Goal: Information Seeking & Learning: Find specific fact

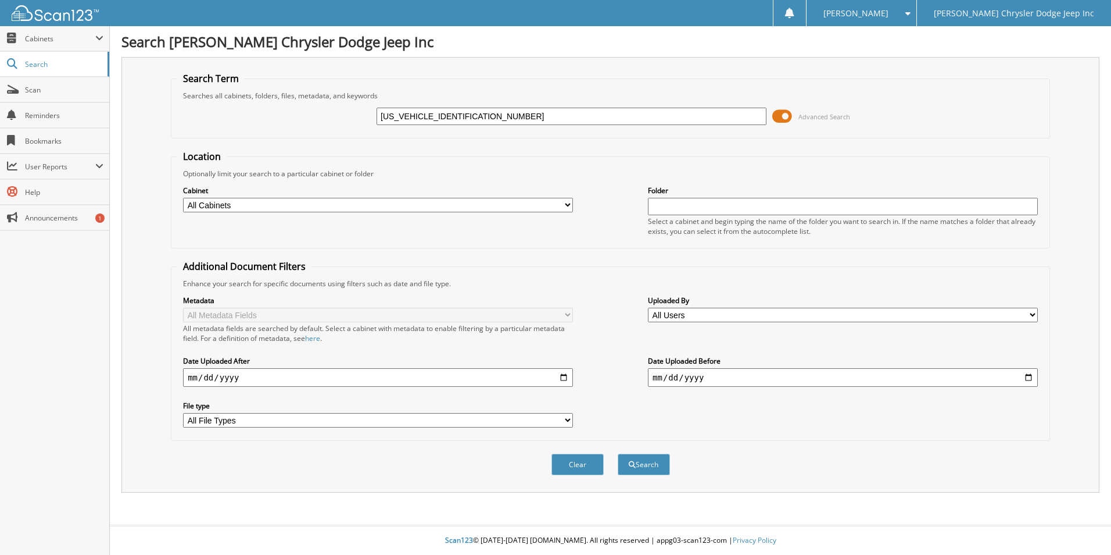
type input "[US_VEHICLE_IDENTIFICATION_NUMBER]"
click at [771, 157] on fieldset "Location Optionally limit your search to a particular cabinet or folder Cabinet…" at bounding box center [611, 199] width 880 height 98
click at [629, 463] on span "submit" at bounding box center [632, 464] width 7 height 7
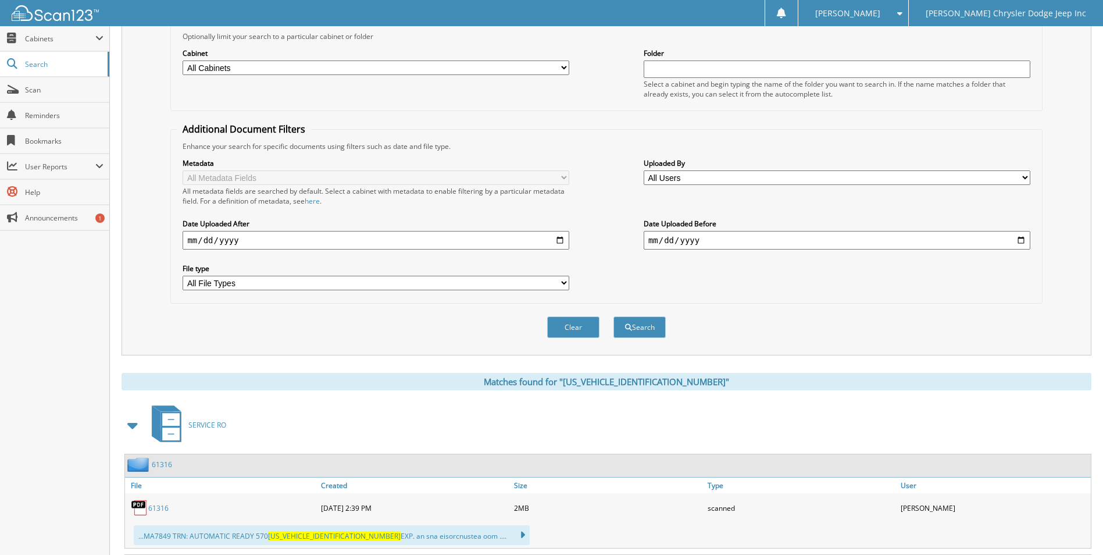
scroll to position [267, 0]
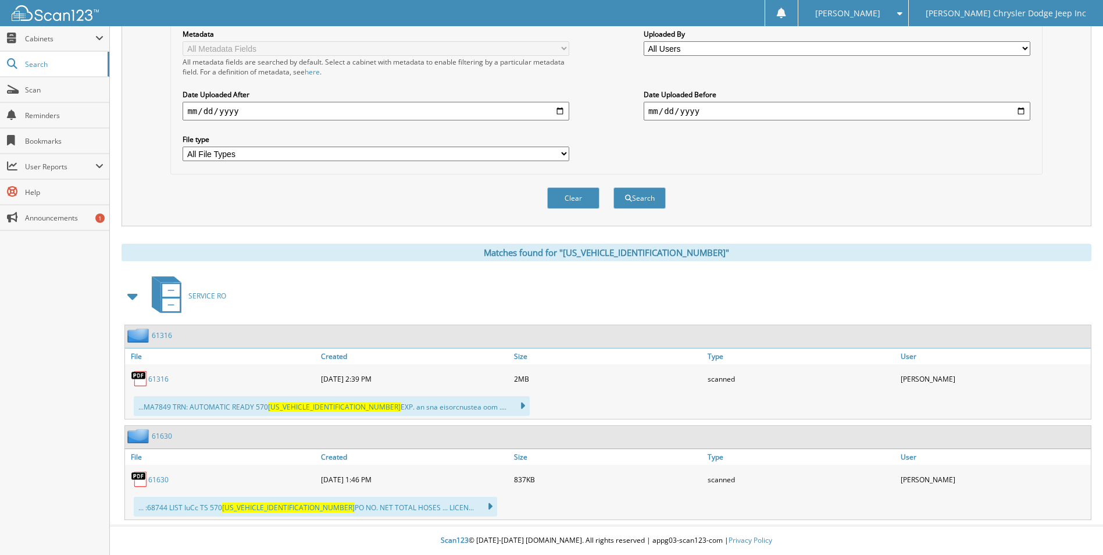
click at [157, 378] on link "61316" at bounding box center [158, 379] width 20 height 10
click at [351, 223] on div "Search Term Searches all cabinets, folders, files, metadata, and keywords [US_V…" at bounding box center [606, 8] width 970 height 435
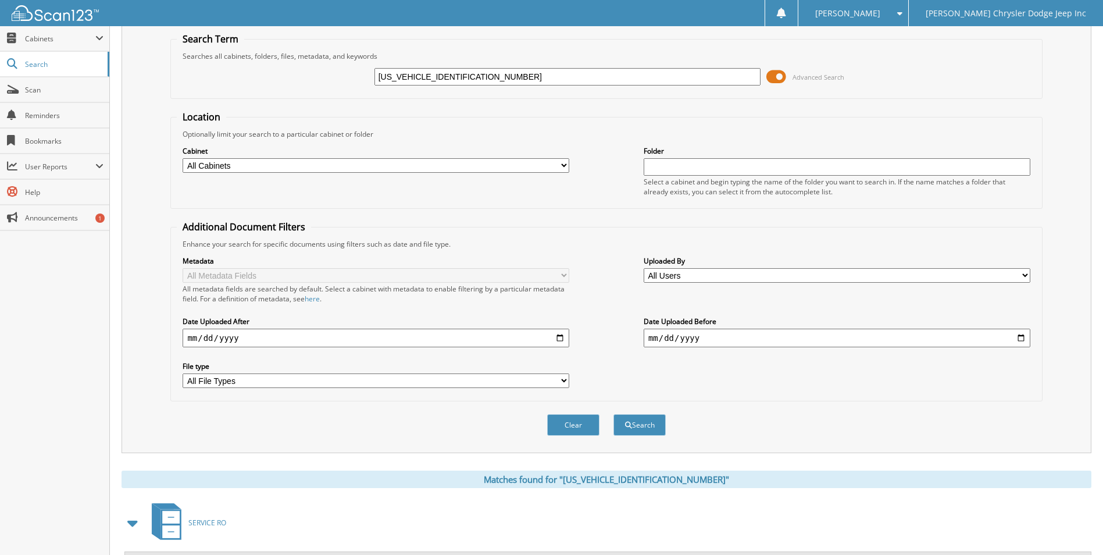
scroll to position [34, 0]
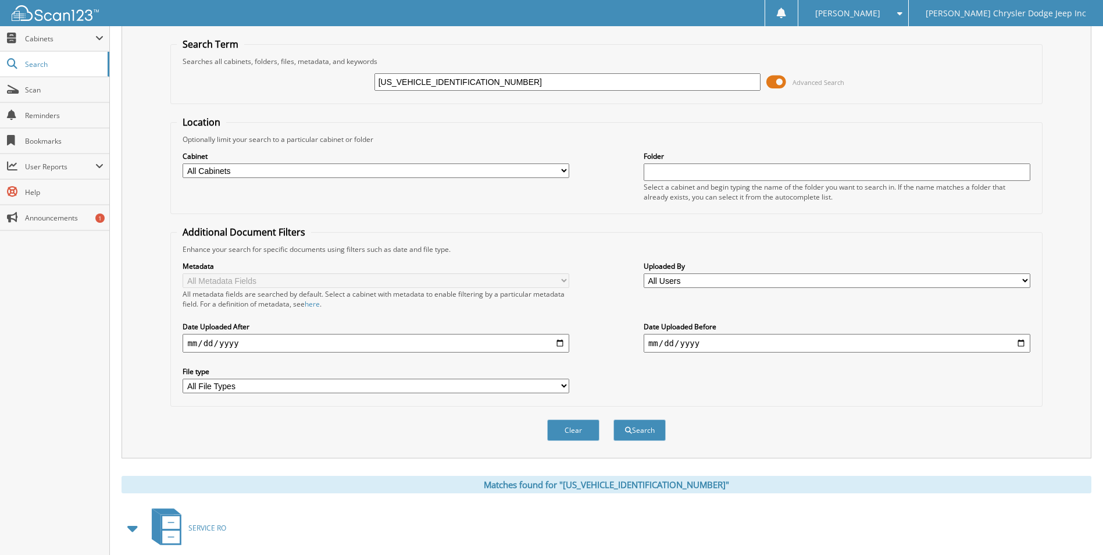
drag, startPoint x: 477, startPoint y: 75, endPoint x: 246, endPoint y: 83, distance: 231.5
click at [246, 84] on div "2C3CDXGJ6JH297849 Advanced Search" at bounding box center [606, 81] width 859 height 31
paste input "XKH570521"
type input "2C3CDXGJXKH570521"
click at [613, 419] on button "Search" at bounding box center [639, 430] width 52 height 22
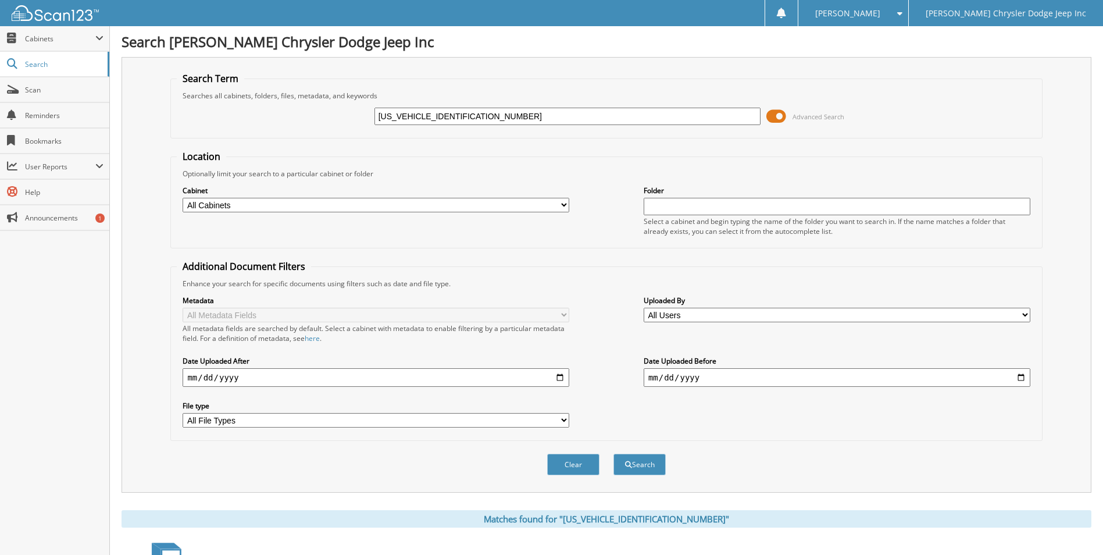
click at [473, 149] on form "Search Term Searches all cabinets, folders, files, metadata, and keywords 2C3CD…" at bounding box center [605, 280] width 871 height 416
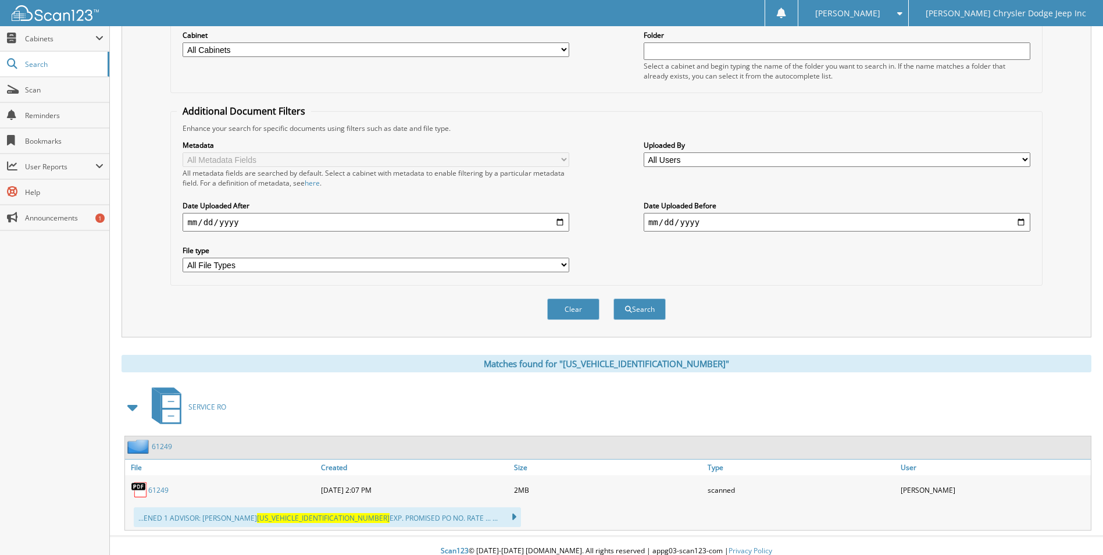
scroll to position [166, 0]
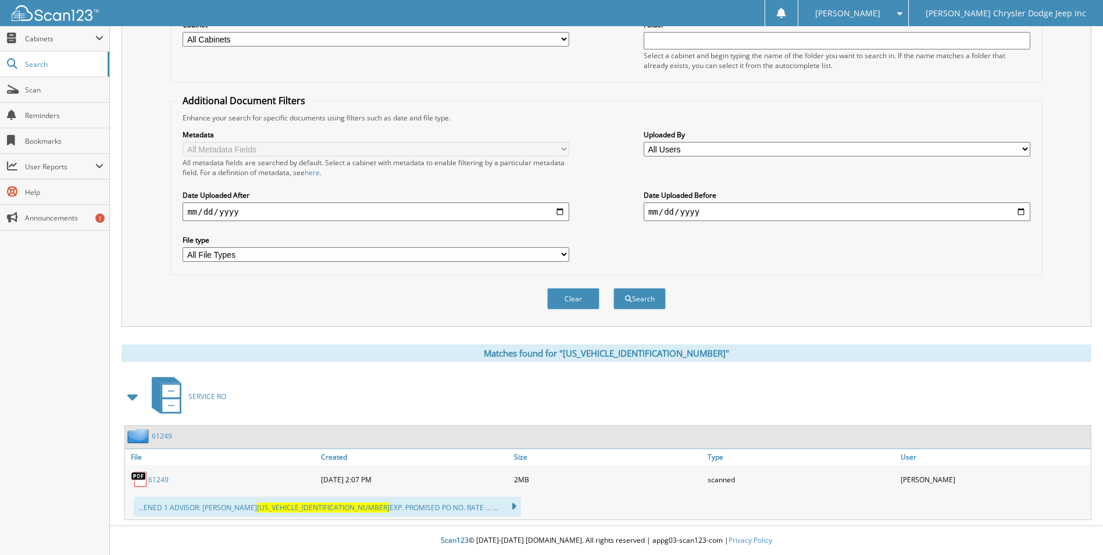
click at [159, 476] on link "61249" at bounding box center [158, 479] width 20 height 10
click at [668, 93] on div "Location Optionally limit your search to a particular cabinet or folder Cabinet…" at bounding box center [605, 129] width 871 height 291
click at [593, 103] on fieldset "Additional Document Filters Enhance your search for specific documents using fi…" at bounding box center [605, 184] width 871 height 181
click at [907, 256] on div "Metadata All Metadata Fields All metadata fields are searched by default. Selec…" at bounding box center [606, 196] width 859 height 146
click at [467, 307] on div "Clear Search" at bounding box center [605, 298] width 871 height 47
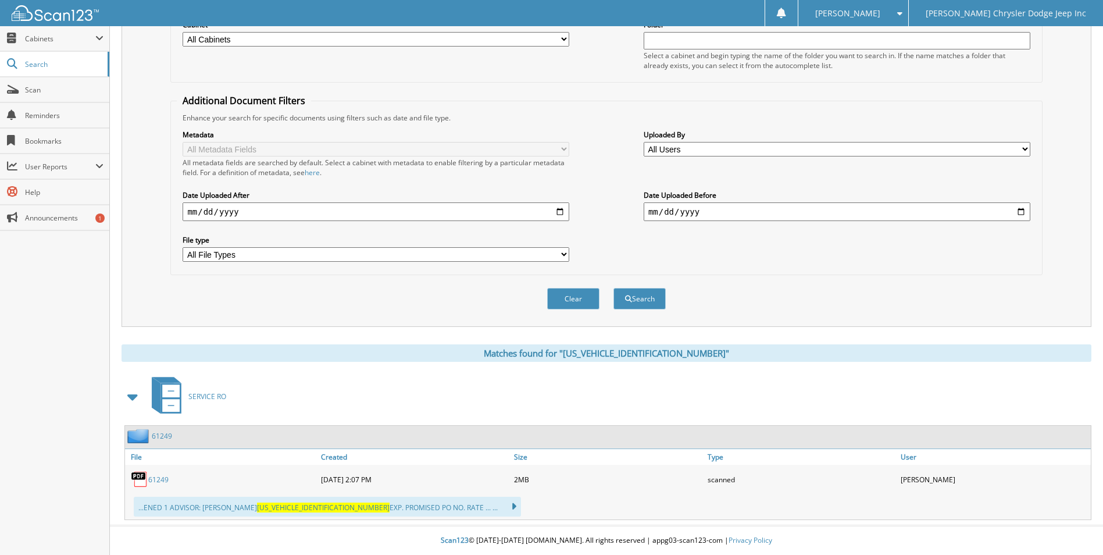
click at [760, 270] on fieldset "Additional Document Filters Enhance your search for specific documents using fi…" at bounding box center [605, 184] width 871 height 181
click at [644, 268] on div "Metadata All Metadata Fields All metadata fields are searched by default. Selec…" at bounding box center [606, 196] width 859 height 146
click at [614, 195] on div "Metadata All Metadata Fields All metadata fields are searched by default. Selec…" at bounding box center [606, 196] width 859 height 146
